Goal: Task Accomplishment & Management: Manage account settings

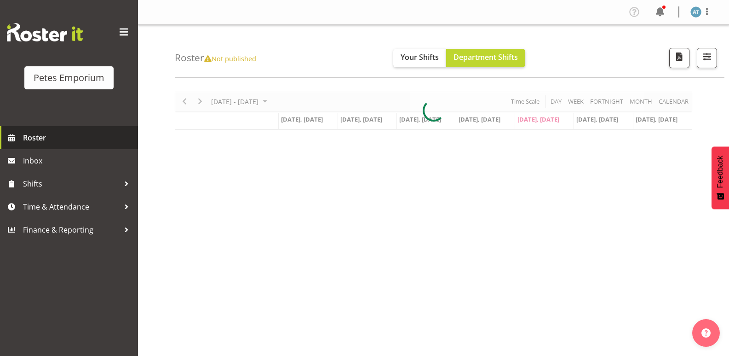
click at [75, 141] on span "Roster" at bounding box center [78, 138] width 110 height 14
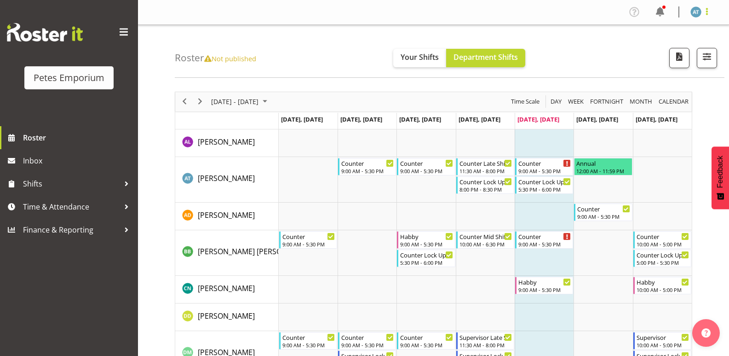
click at [708, 15] on span at bounding box center [706, 11] width 11 height 11
click at [671, 43] on link "Log Out" at bounding box center [668, 48] width 88 height 17
